Goal: Obtain resource: Download file/media

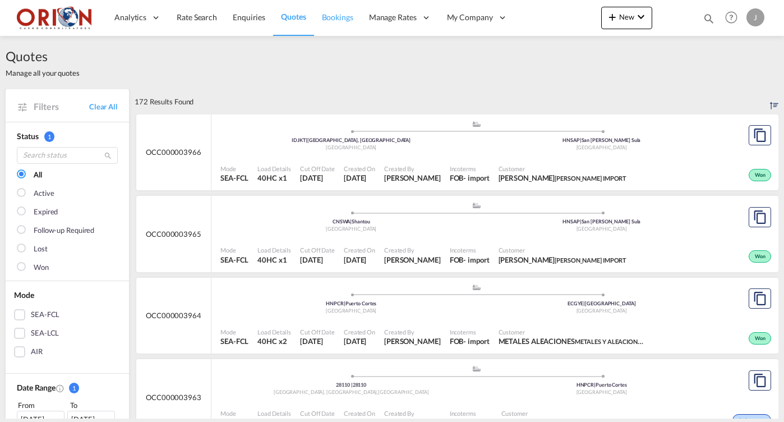
click at [332, 16] on span "Bookings" at bounding box center [337, 17] width 31 height 10
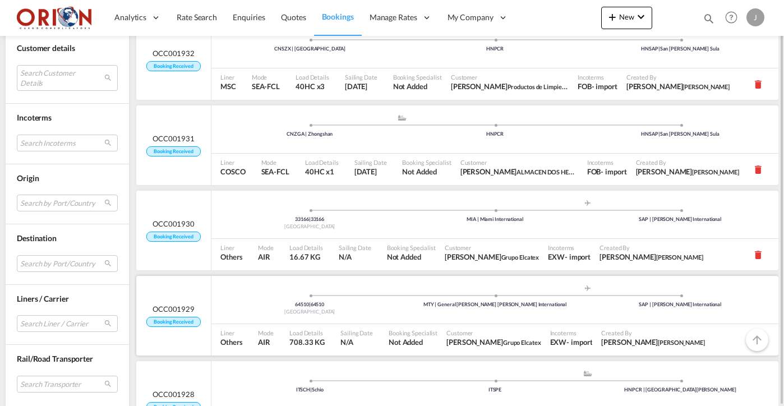
scroll to position [682, 0]
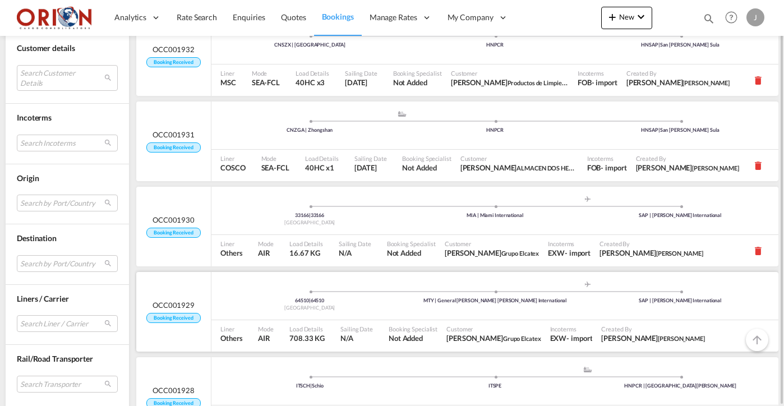
click at [272, 318] on div "64510 | 64510 Mexico .a{fill:#aaa8ad;} .a{fill:#aaa8ad;} MTY | General Mariano …" at bounding box center [494, 296] width 567 height 48
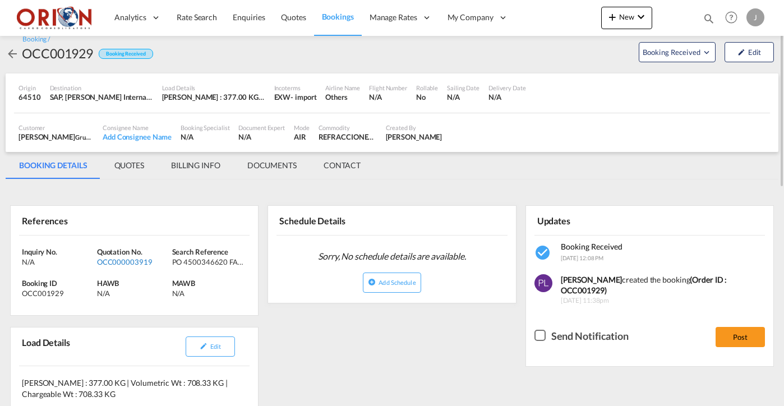
click at [137, 257] on div "OCC000003919" at bounding box center [133, 262] width 72 height 10
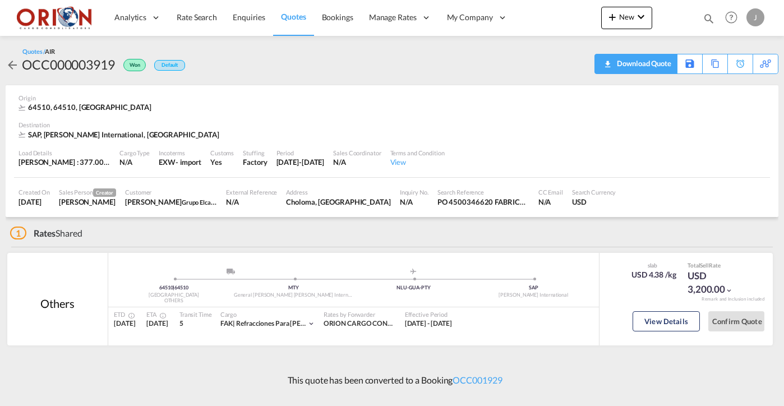
click at [658, 69] on div "Download Quote" at bounding box center [642, 63] width 57 height 18
click at [9, 65] on md-icon "icon-arrow-left" at bounding box center [12, 64] width 13 height 13
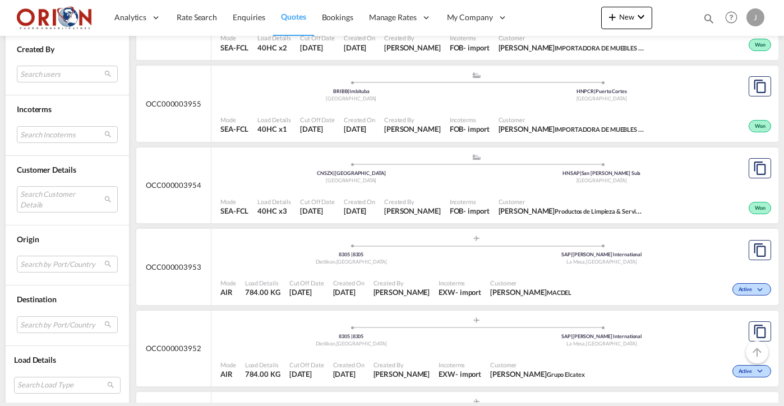
scroll to position [951, 0]
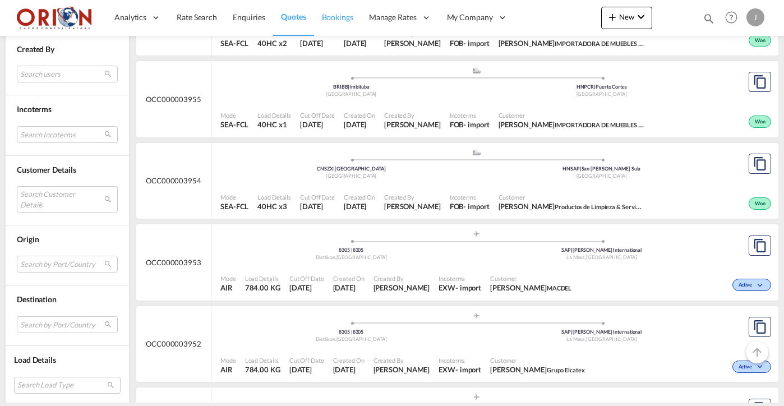
click at [346, 15] on span "Bookings" at bounding box center [337, 17] width 31 height 10
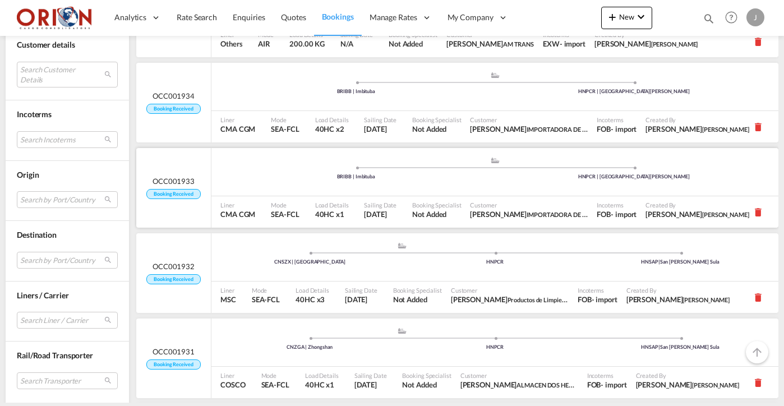
scroll to position [594, 0]
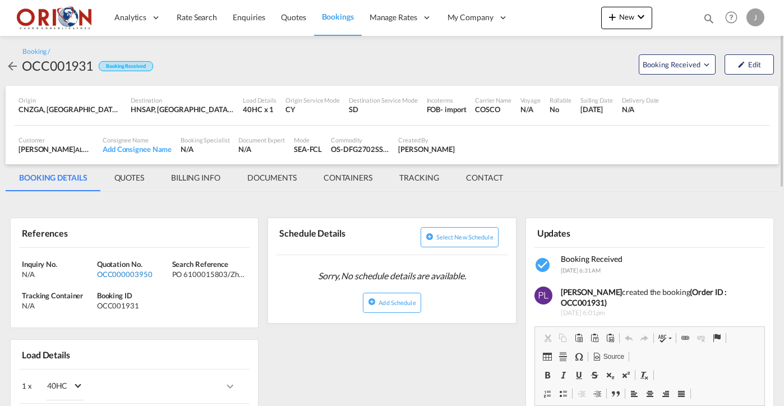
click at [142, 275] on div "OCC000003950" at bounding box center [133, 274] width 72 height 10
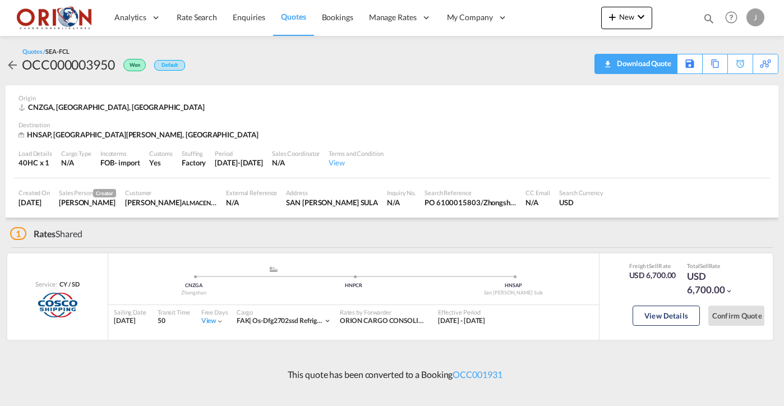
click at [659, 65] on div "Download Quote" at bounding box center [642, 63] width 57 height 18
click at [332, 19] on span "Bookings" at bounding box center [337, 17] width 31 height 10
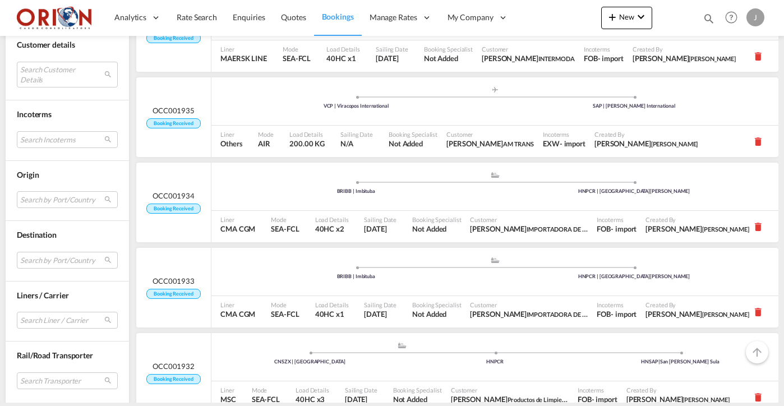
scroll to position [466, 0]
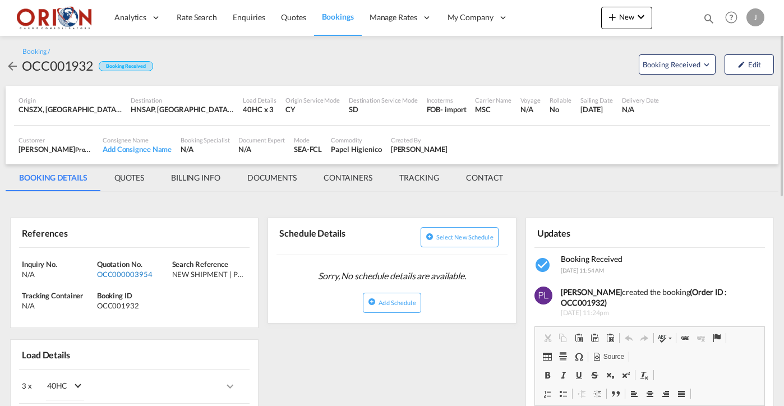
click at [135, 270] on div "OCC000003954" at bounding box center [133, 274] width 72 height 10
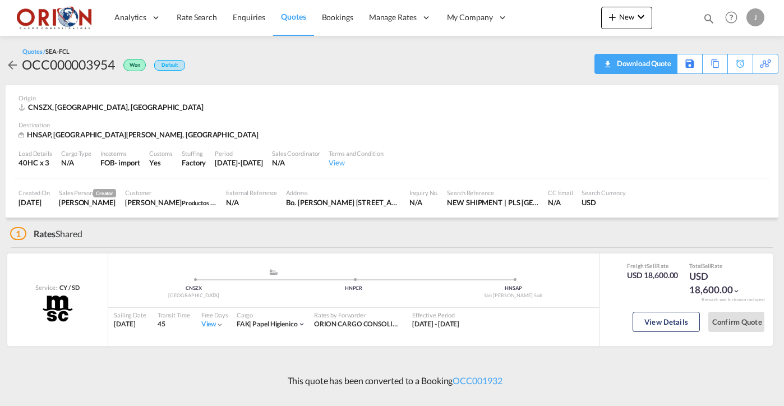
click at [655, 67] on div "Download Quote" at bounding box center [642, 63] width 57 height 18
click at [331, 17] on span "Bookings" at bounding box center [337, 17] width 31 height 10
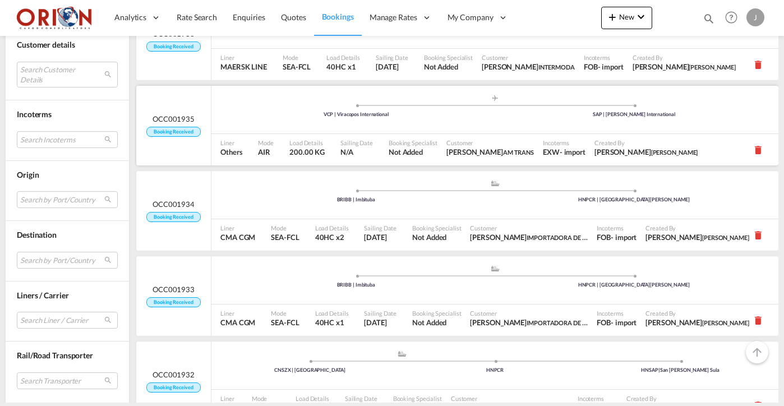
scroll to position [378, 0]
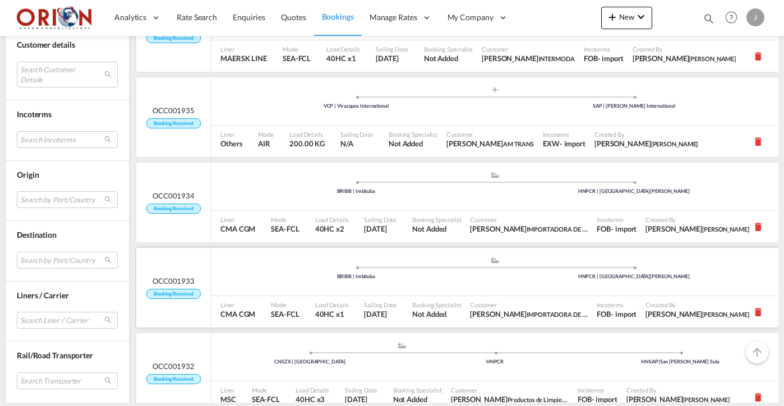
click at [351, 296] on div "Load Details 40HC x1" at bounding box center [335, 311] width 49 height 31
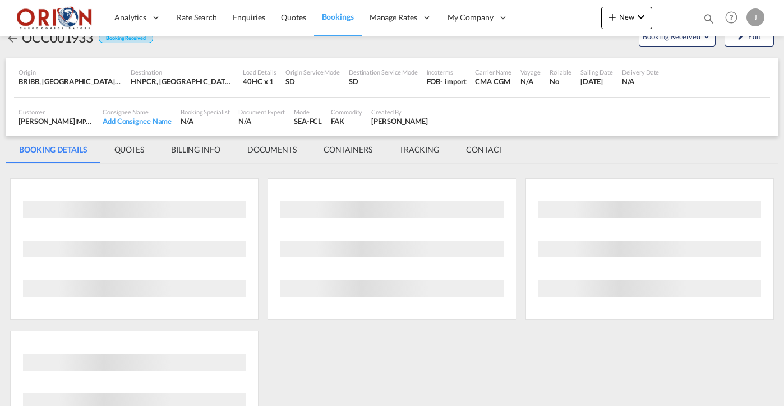
scroll to position [31, 0]
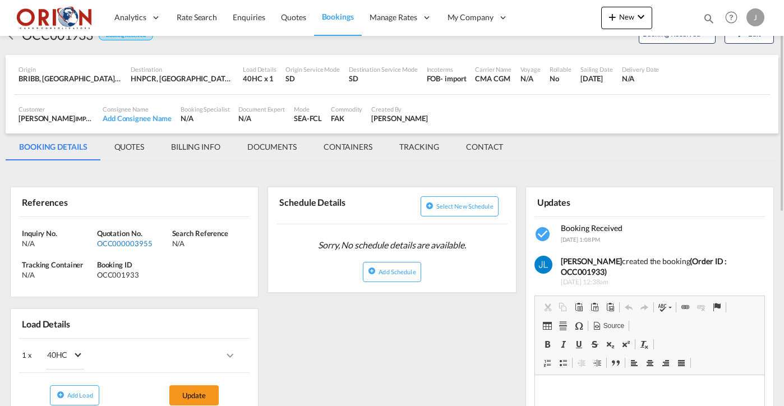
click at [132, 241] on div "OCC000003955" at bounding box center [133, 243] width 72 height 10
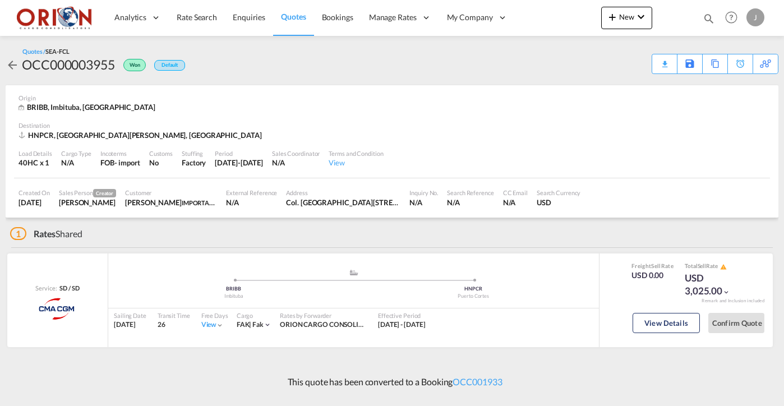
click at [0, 0] on div "Download Quote" at bounding box center [0, 0] width 0 height 0
click at [340, 20] on span "Bookings" at bounding box center [337, 17] width 31 height 10
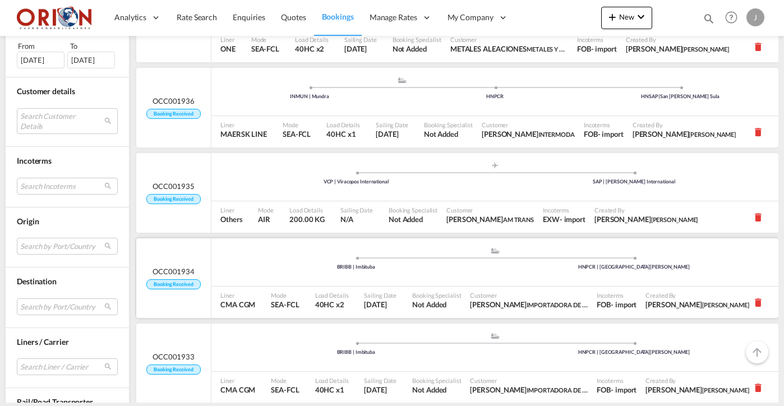
scroll to position [313, 0]
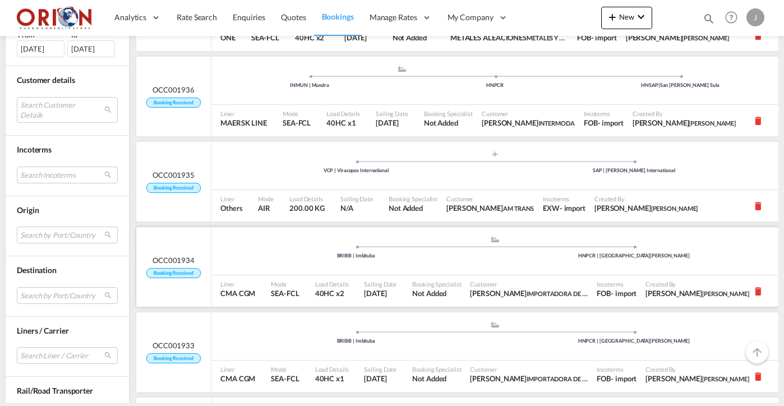
click at [367, 272] on div ".a{fill:#aaa8ad;} .a{fill:#aaa8ad;} BRIBB | Imbituba HNPCR | Puerto Cortes" at bounding box center [494, 251] width 567 height 48
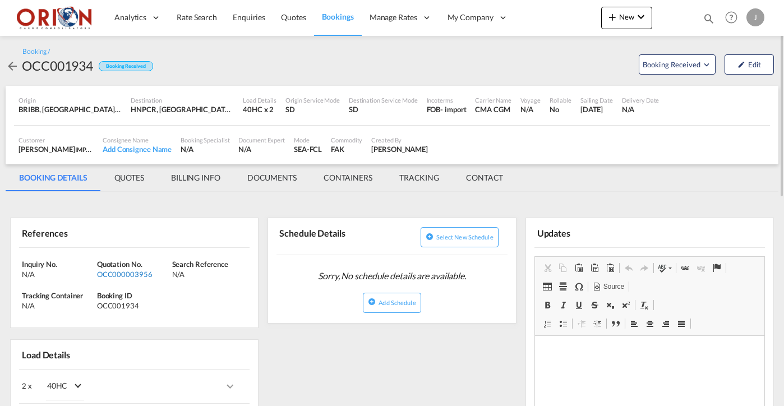
click at [144, 271] on div "OCC000003956" at bounding box center [133, 274] width 72 height 10
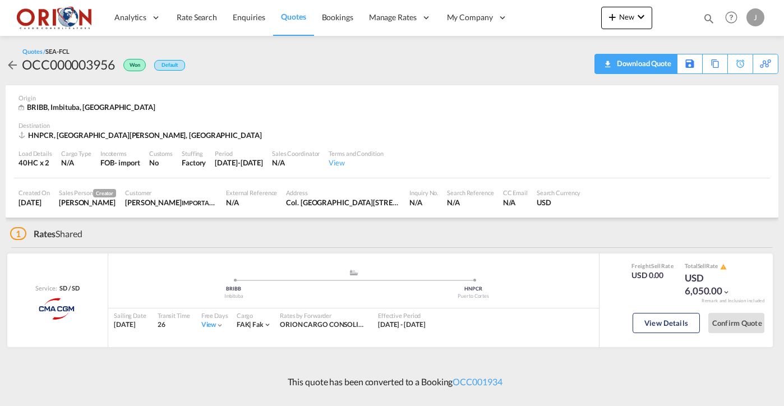
click at [659, 68] on div "Download Quote" at bounding box center [642, 63] width 57 height 18
click at [339, 16] on span "Bookings" at bounding box center [337, 17] width 31 height 10
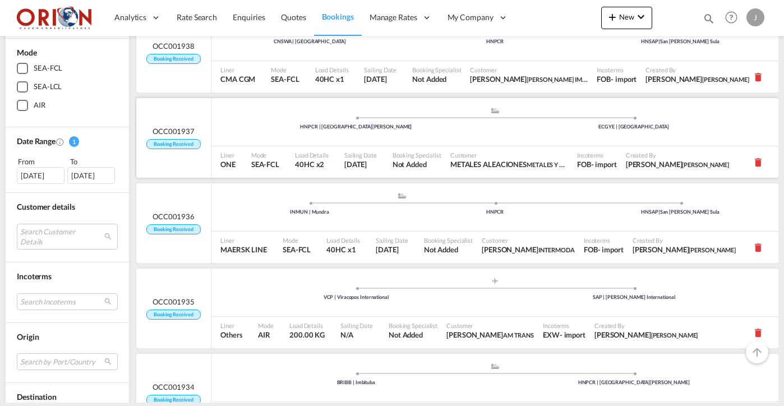
scroll to position [201, 0]
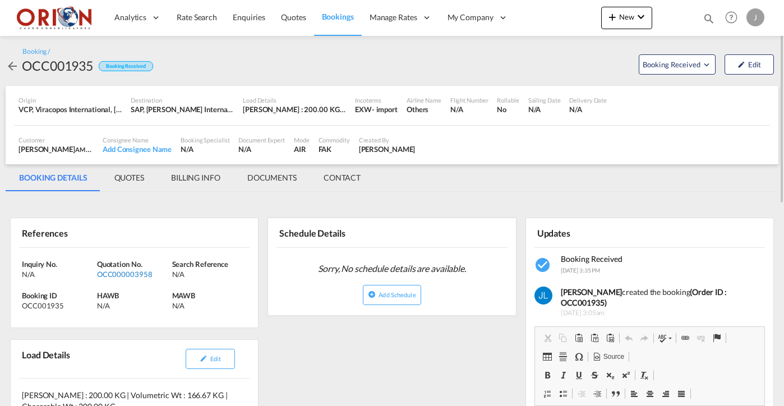
click at [139, 273] on div "OCC000003958" at bounding box center [133, 274] width 72 height 10
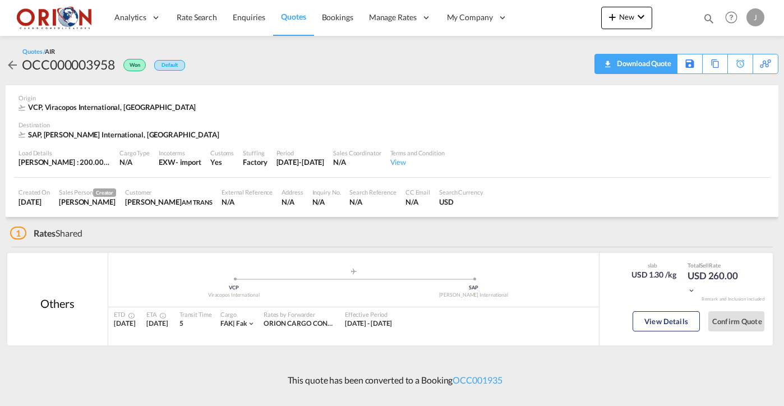
click at [659, 68] on div "Download Quote" at bounding box center [642, 63] width 57 height 18
click at [337, 17] on span "Bookings" at bounding box center [337, 17] width 31 height 10
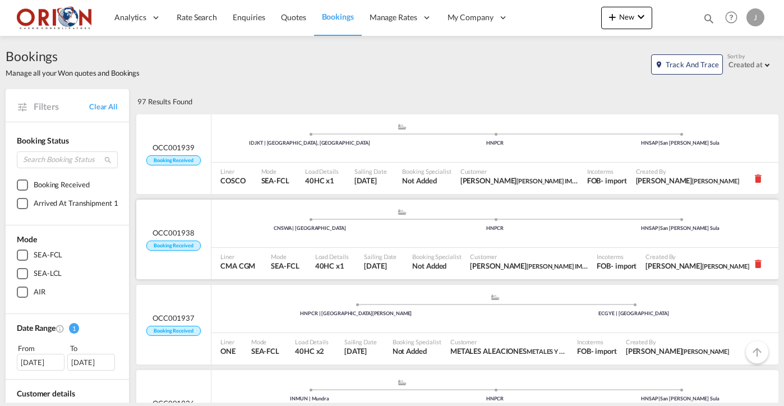
scroll to position [77, 0]
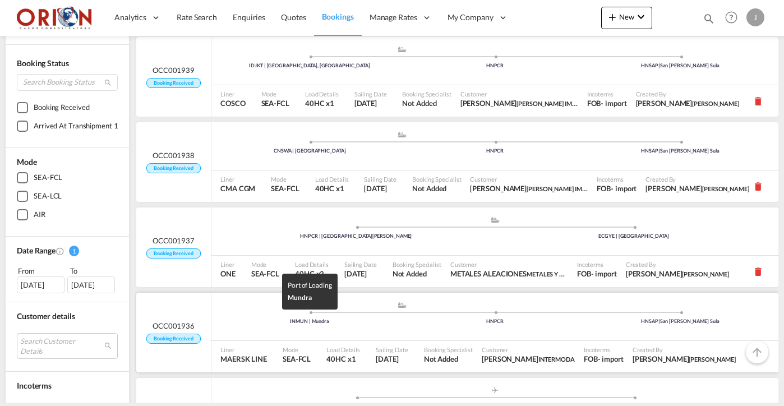
click at [302, 320] on div "INMUN | Mundra" at bounding box center [309, 321] width 185 height 7
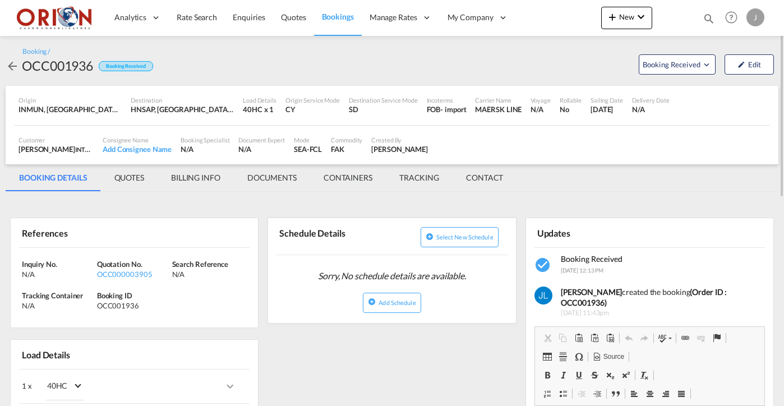
click at [119, 278] on div "Inquiry No. N/A Quotation No. OCC000003905 Search Reference N/A Tracking Contai…" at bounding box center [134, 288] width 247 height 80
click at [118, 270] on div "OCC000003905" at bounding box center [133, 274] width 72 height 10
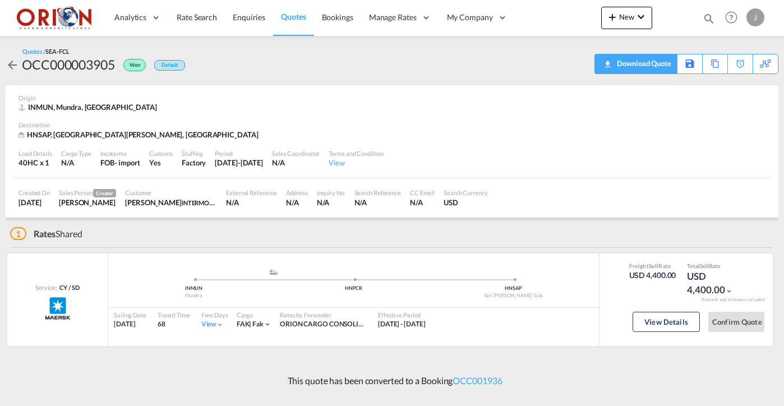
click at [655, 69] on div "Download Quote" at bounding box center [642, 63] width 57 height 18
click at [335, 17] on span "Bookings" at bounding box center [337, 17] width 31 height 10
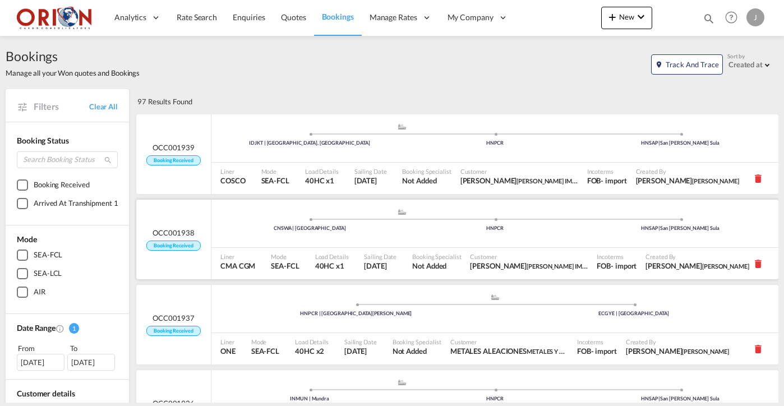
click at [290, 156] on div ".a{fill:#aaa8ad;} .a{fill:#aaa8ad;} CNSWA | Shantou HNPCR HNSAP | San Pedro Sula" at bounding box center [494, 140] width 567 height 34
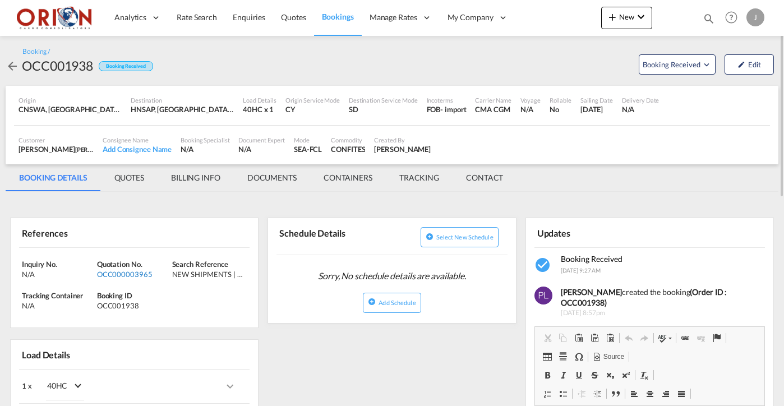
click at [124, 273] on div "OCC000003965" at bounding box center [133, 274] width 72 height 10
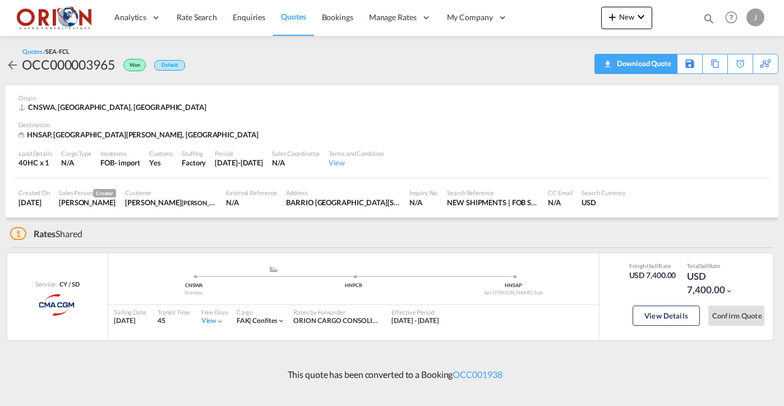
click at [651, 66] on div "Download Quote" at bounding box center [642, 63] width 57 height 18
click at [337, 20] on span "Bookings" at bounding box center [337, 17] width 31 height 10
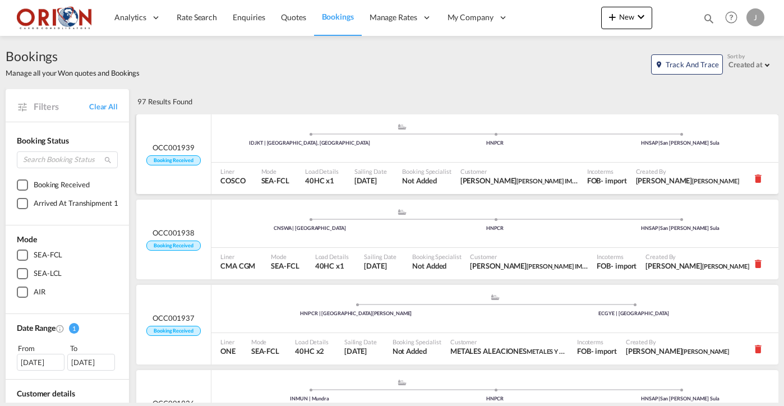
click at [405, 155] on div ".a{fill:#aaa8ad;} .a{fill:#aaa8ad;} IDJKT | Jakarta, Java HNPCR HNSAP | San Ped…" at bounding box center [494, 140] width 567 height 34
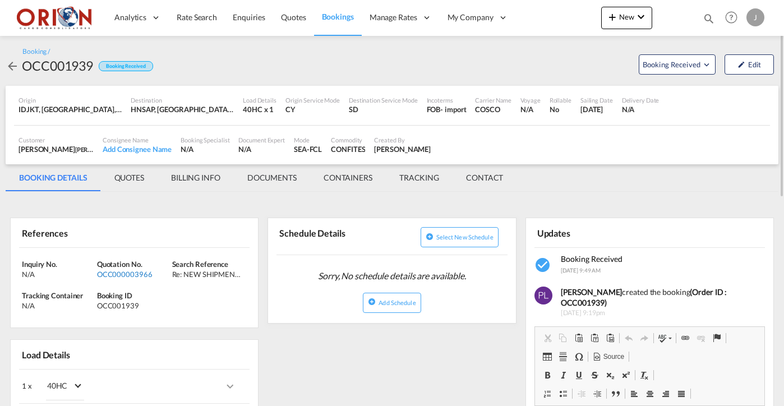
click at [142, 274] on div "OCC000003966" at bounding box center [133, 274] width 72 height 10
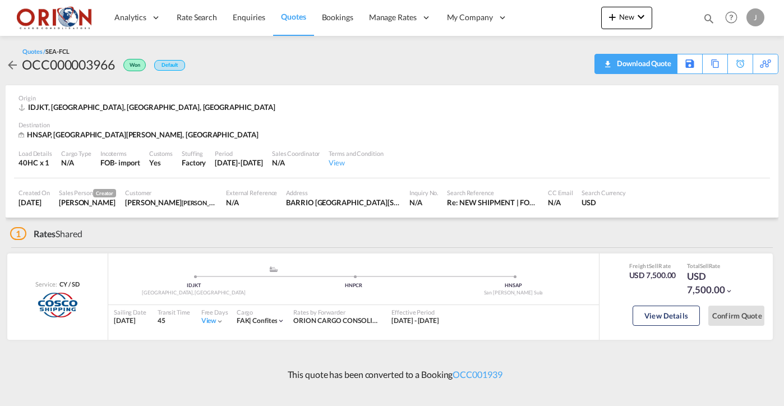
click at [658, 63] on div "Download Quote" at bounding box center [642, 63] width 57 height 18
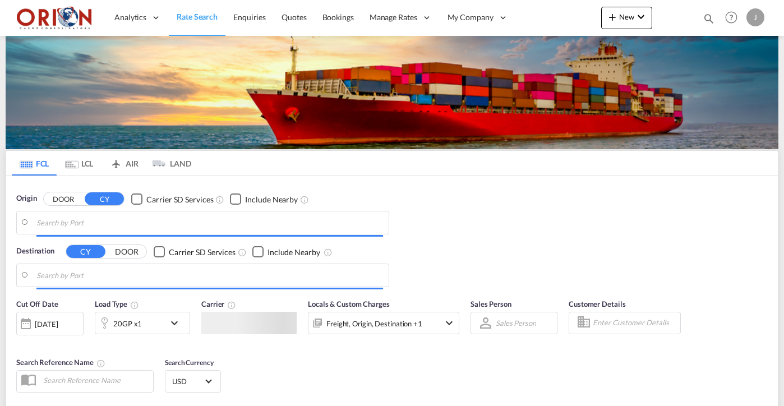
type input "Puerto Cortes, HNPCR"
type input "[GEOGRAPHIC_DATA], ESVLC"
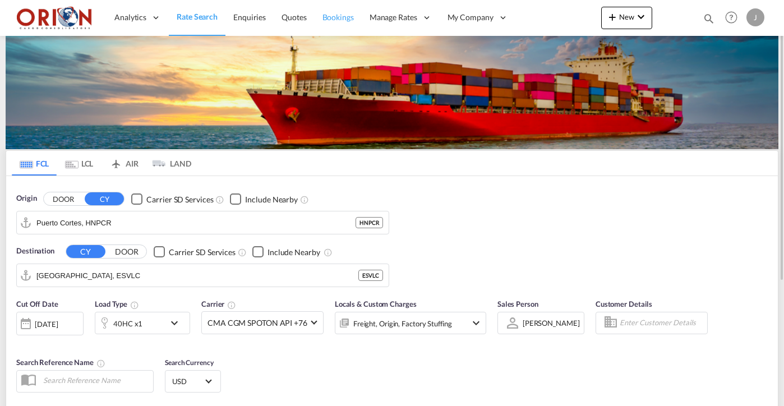
click at [331, 24] on link "Bookings" at bounding box center [338, 17] width 47 height 36
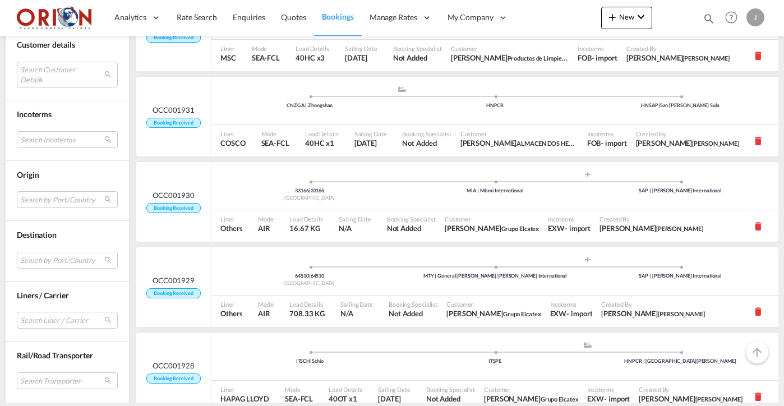
scroll to position [720, 0]
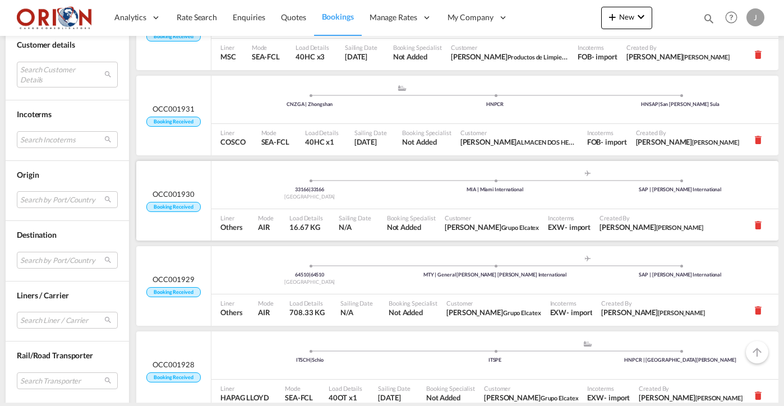
click at [233, 208] on div "33166 | 33166 [GEOGRAPHIC_DATA] .a{fill:#aaa8ad;} .a{fill:#aaa8ad;} MIA | Miami…" at bounding box center [494, 185] width 567 height 48
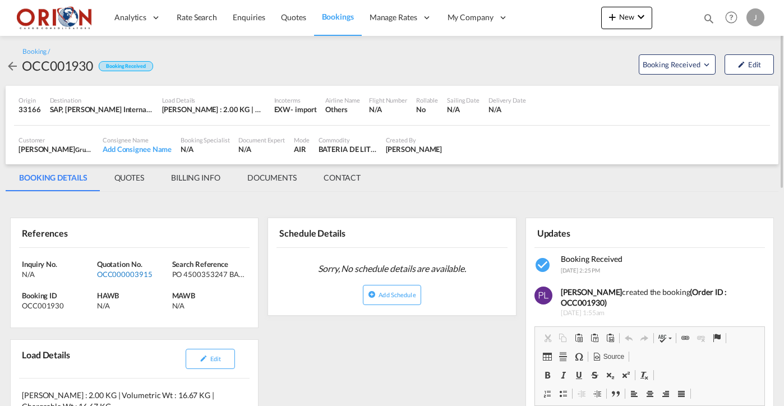
click at [131, 274] on div "OCC000003915" at bounding box center [133, 274] width 72 height 10
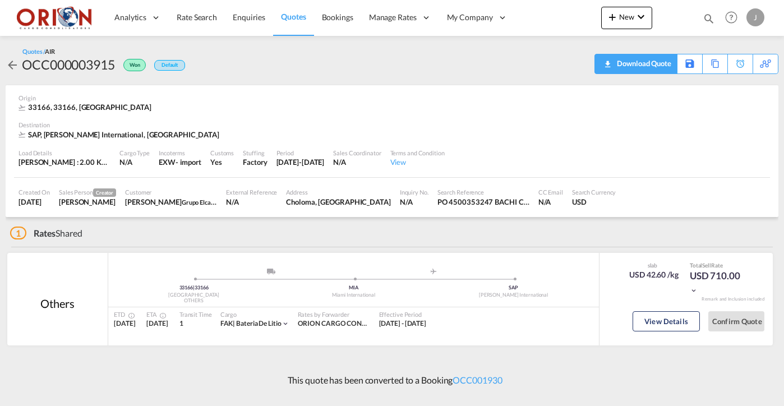
click at [654, 66] on div "Download Quote" at bounding box center [642, 63] width 57 height 18
click at [345, 20] on span "Bookings" at bounding box center [337, 17] width 31 height 10
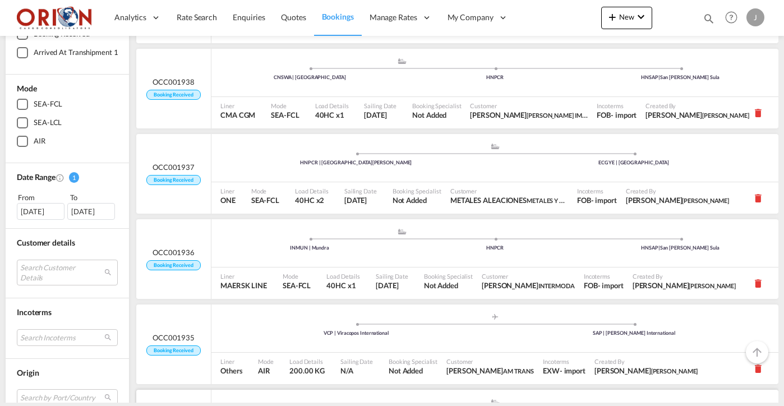
scroll to position [157, 0]
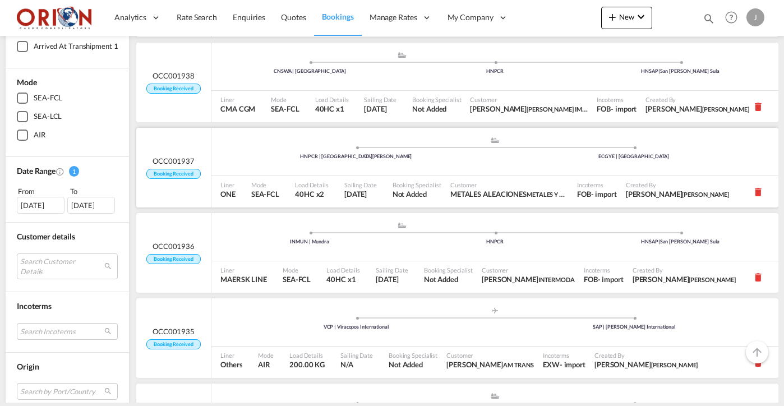
click at [329, 176] on div "Load Details 40HC x2" at bounding box center [314, 191] width 49 height 31
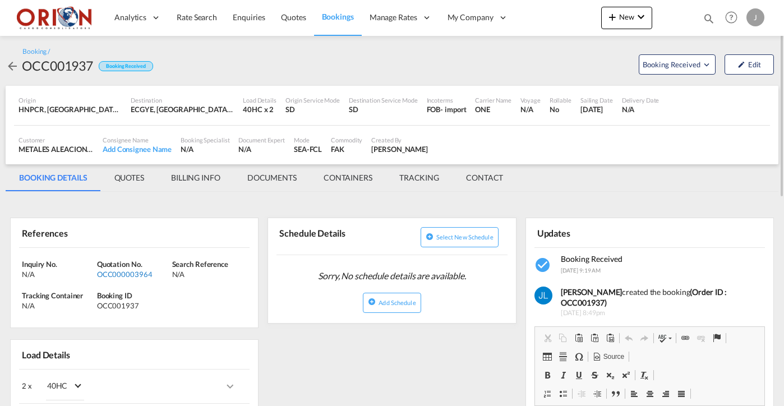
click at [118, 269] on div "OCC000003964" at bounding box center [133, 274] width 72 height 10
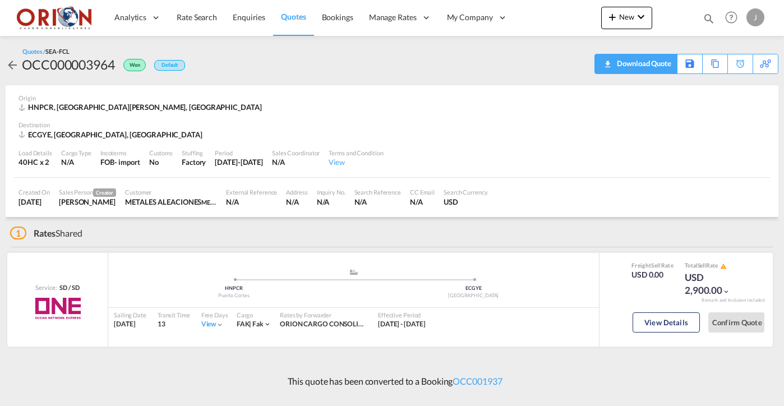
click at [649, 65] on div "Download Quote" at bounding box center [642, 63] width 57 height 18
click at [335, 13] on span "Bookings" at bounding box center [337, 17] width 31 height 10
